Goal: Task Accomplishment & Management: Manage account settings

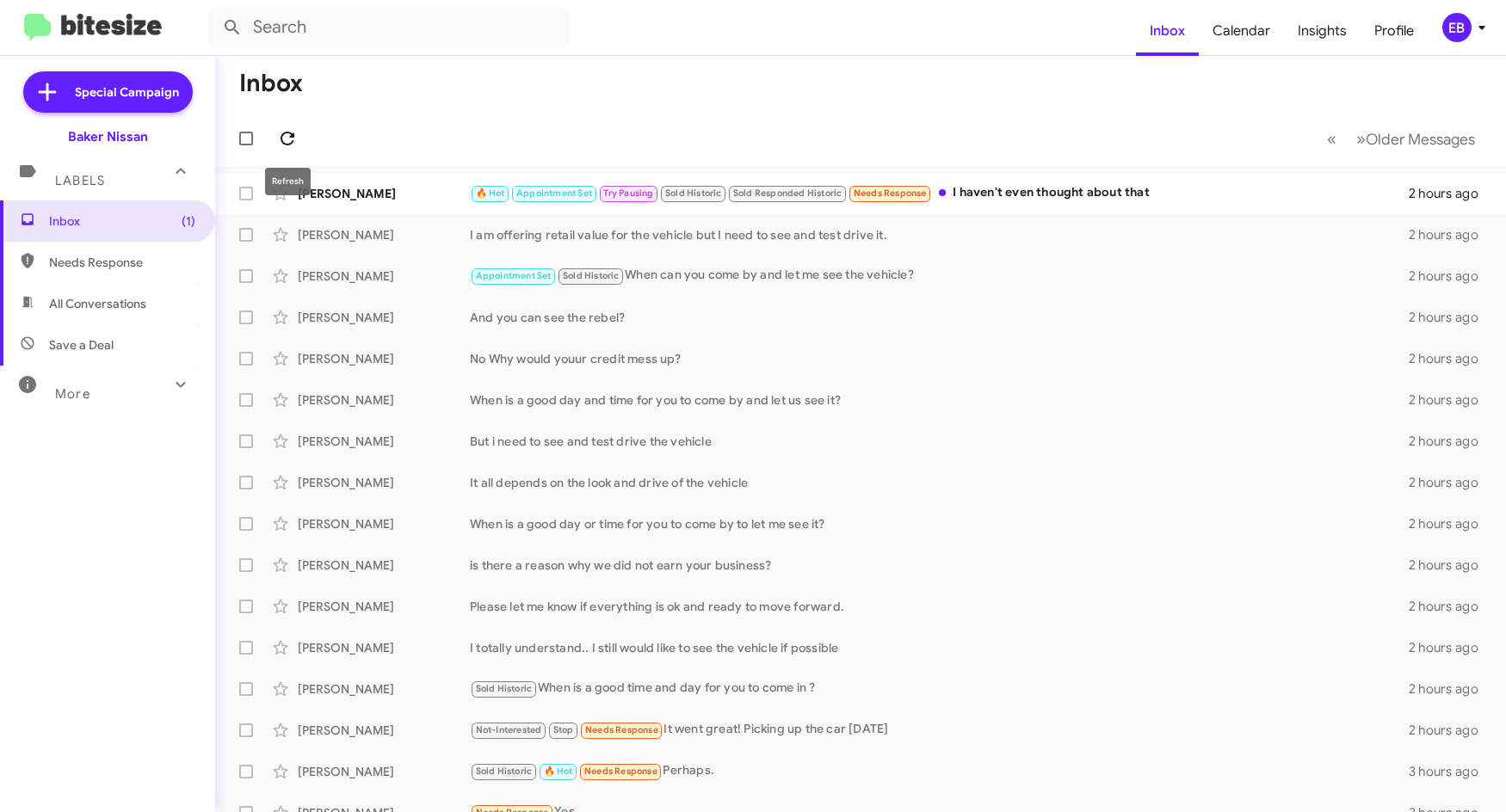
click at [300, 147] on span at bounding box center [287, 138] width 34 height 20
click at [620, 49] on mat-toolbar "Inbox Calendar Insights Profile EB" at bounding box center [753, 27] width 1506 height 55
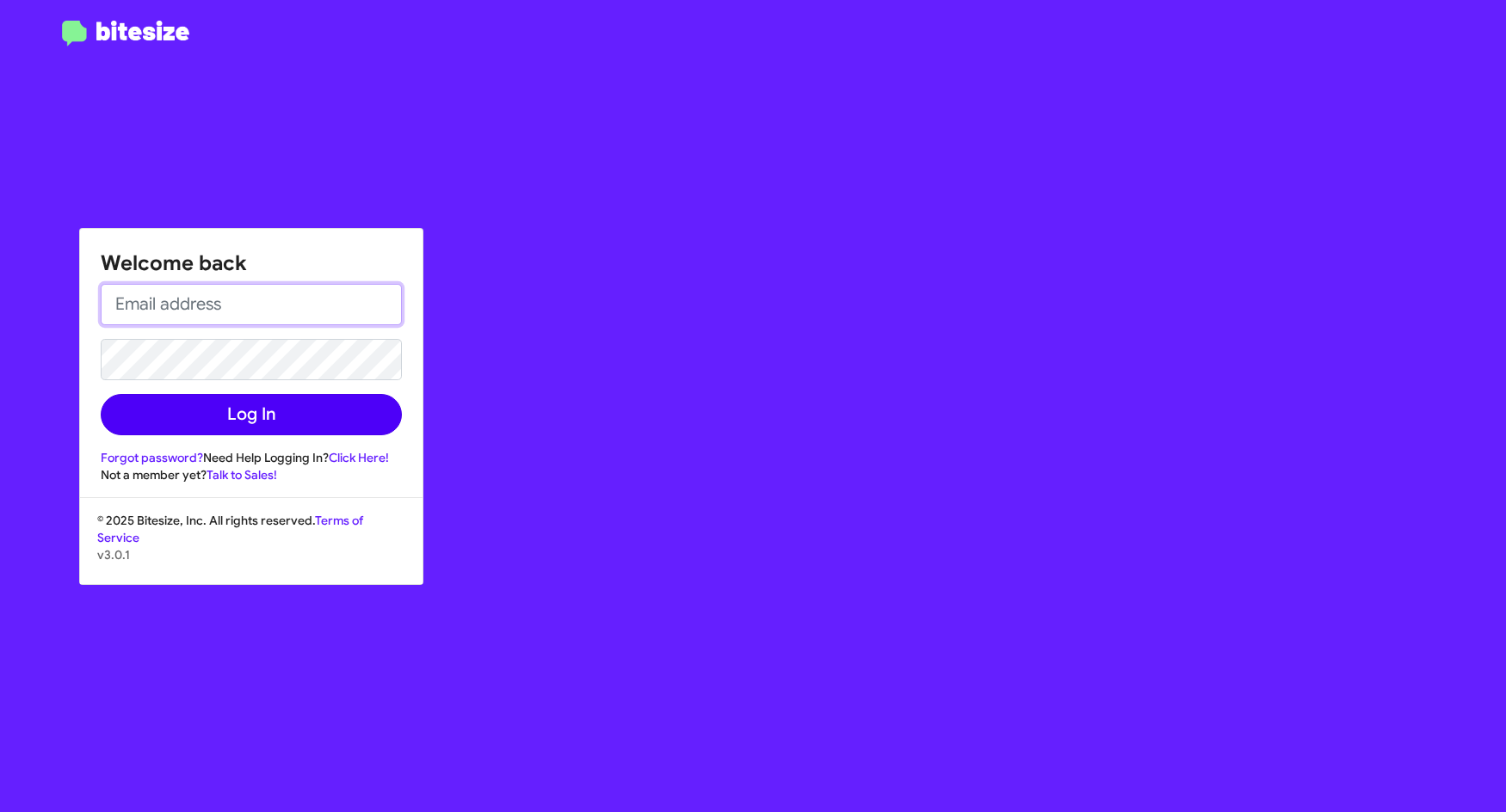
type input "[EMAIL_ADDRESS][DOMAIN_NAME]"
click at [254, 410] on button "Log In" at bounding box center [251, 414] width 301 height 41
